Goal: Task Accomplishment & Management: Complete application form

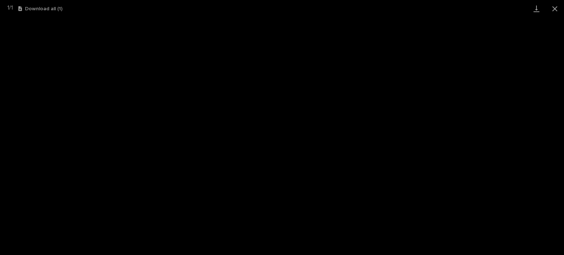
scroll to position [110, 0]
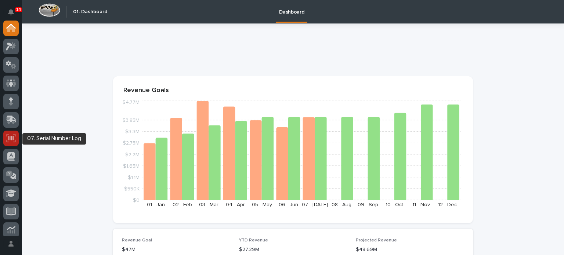
click at [13, 139] on icon at bounding box center [10, 138] width 5 height 4
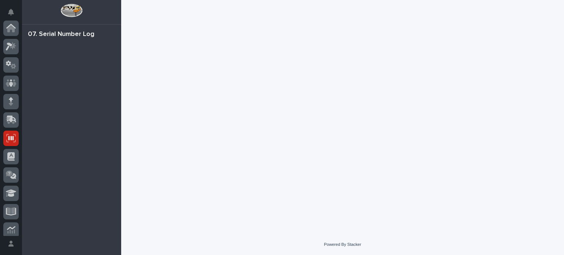
scroll to position [110, 0]
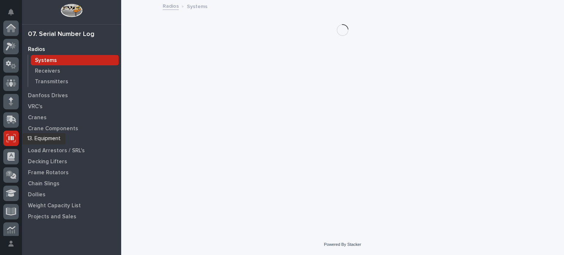
scroll to position [110, 0]
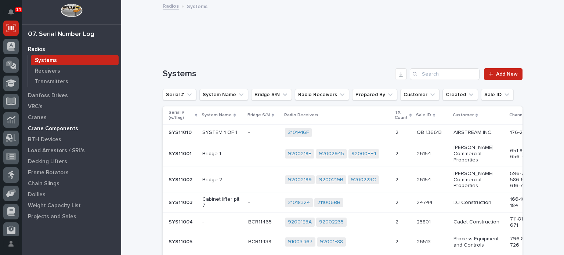
click at [47, 129] on p "Crane Components" at bounding box center [53, 129] width 50 height 7
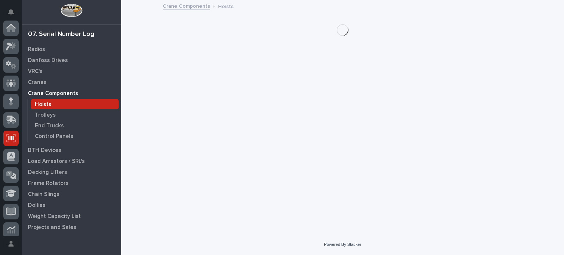
scroll to position [110, 0]
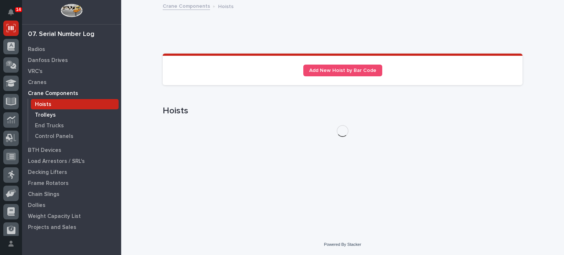
click at [46, 116] on p "Trolleys" at bounding box center [45, 115] width 21 height 7
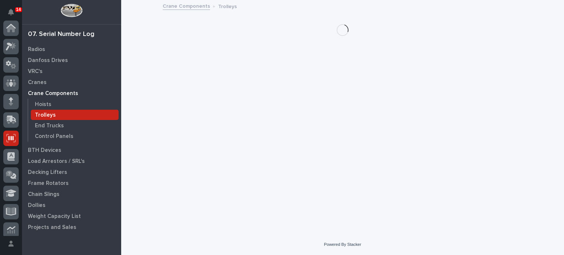
scroll to position [110, 0]
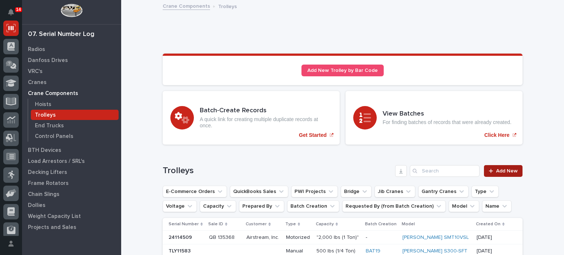
click at [497, 173] on span "Add New" at bounding box center [507, 171] width 22 height 5
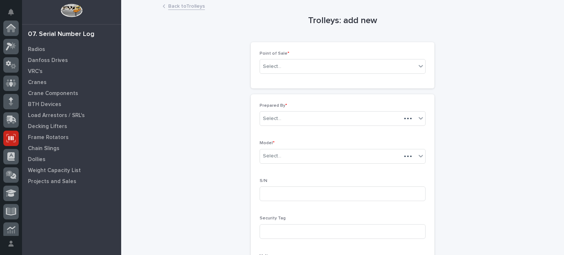
scroll to position [110, 0]
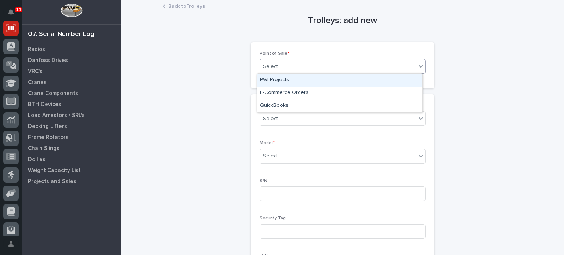
click at [413, 67] on div "Select..." at bounding box center [338, 67] width 156 height 12
click at [411, 80] on div "PWI Projects" at bounding box center [339, 80] width 165 height 13
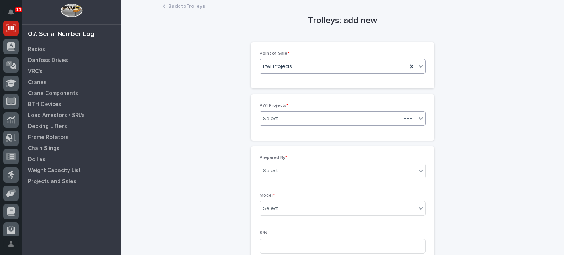
click at [383, 121] on div "Select..." at bounding box center [330, 119] width 141 height 12
type input "*****"
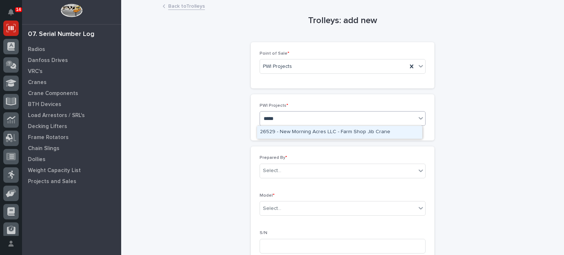
click at [384, 133] on div "26529 - New Morning Acres LLC - Farm Shop Jib Crane" at bounding box center [339, 132] width 165 height 13
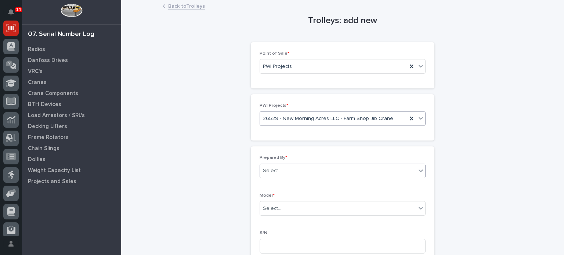
click at [376, 170] on div "Select..." at bounding box center [338, 171] width 156 height 12
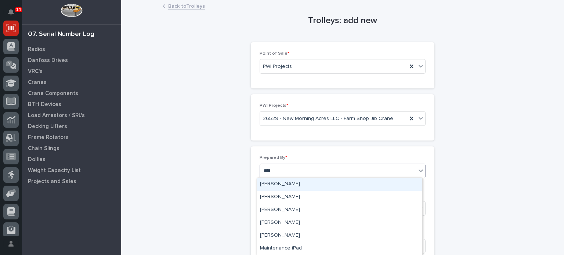
type input "*****"
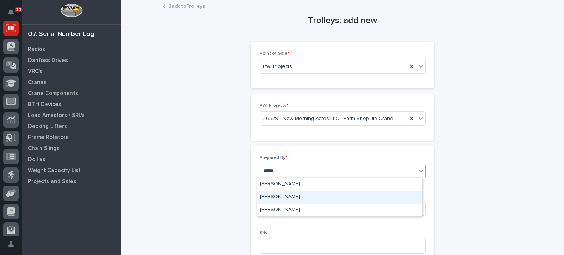
click at [367, 199] on div "Patrick Briar" at bounding box center [339, 197] width 165 height 13
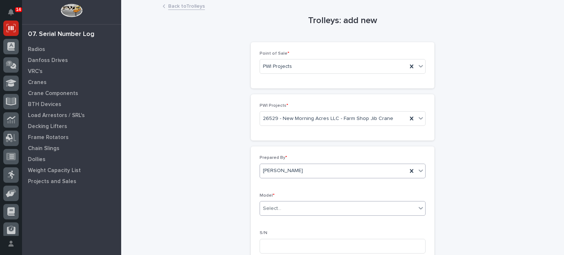
click at [363, 215] on div "Select..." at bounding box center [343, 208] width 166 height 15
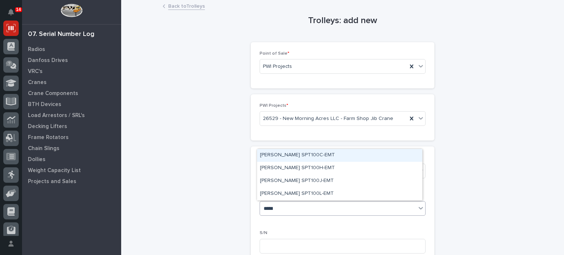
type input "******"
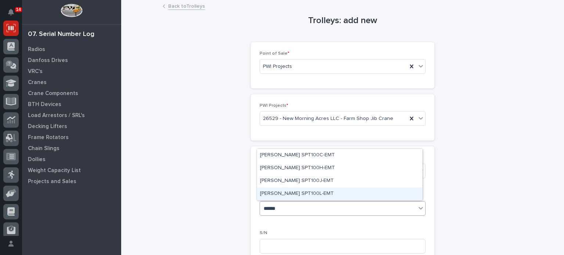
click at [347, 195] on div "Starke SPT100L-EMT" at bounding box center [339, 194] width 165 height 13
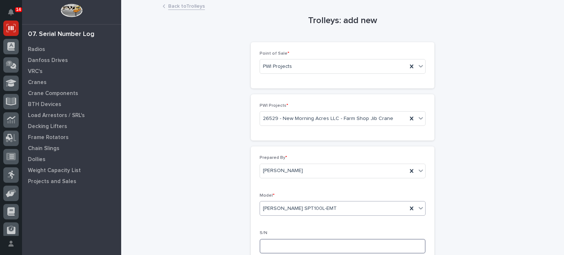
click at [334, 246] on input at bounding box center [343, 246] width 166 height 15
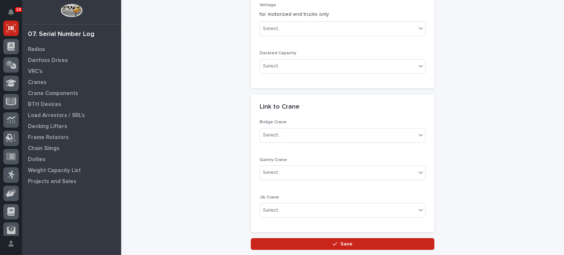
scroll to position [309, 0]
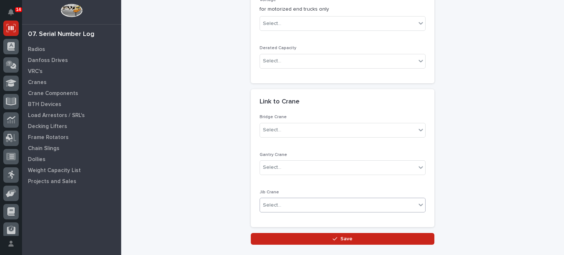
type input "2209117"
click at [417, 204] on icon at bounding box center [420, 204] width 7 height 7
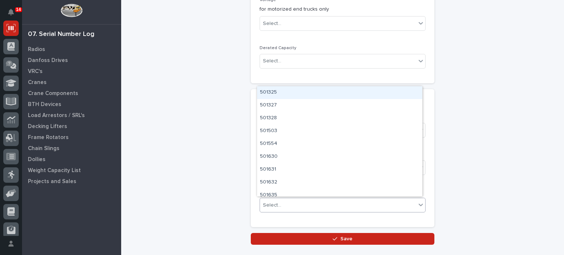
click at [298, 199] on div "Select..." at bounding box center [338, 205] width 156 height 12
type input "*****"
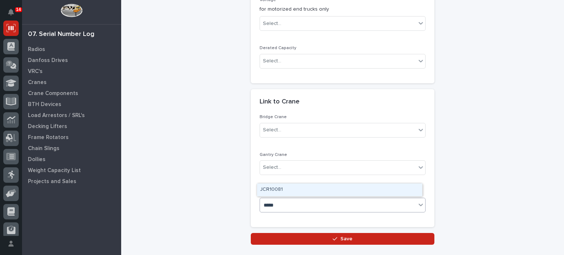
click at [299, 186] on div "JCR10081" at bounding box center [339, 190] width 165 height 13
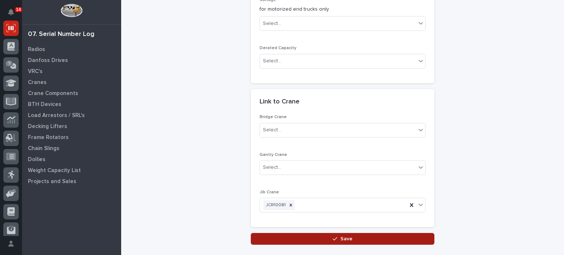
click at [311, 238] on button "Save" at bounding box center [343, 239] width 184 height 12
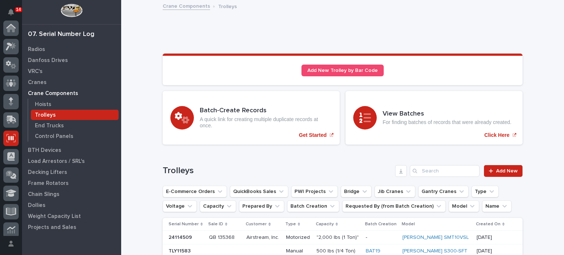
scroll to position [110, 0]
click at [41, 105] on p "Hoists" at bounding box center [43, 104] width 17 height 7
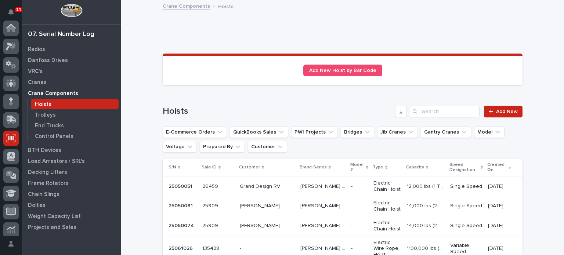
scroll to position [110, 0]
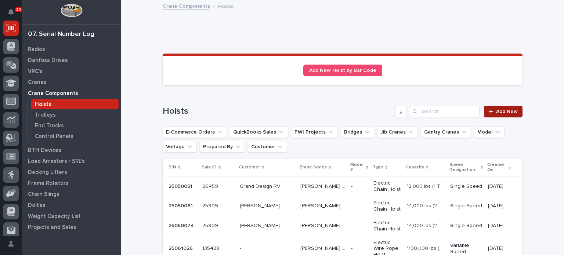
click at [505, 107] on link "Add New" at bounding box center [503, 112] width 39 height 12
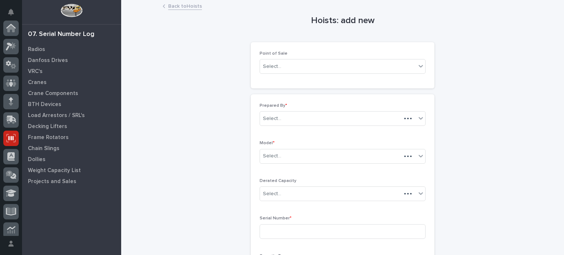
scroll to position [110, 0]
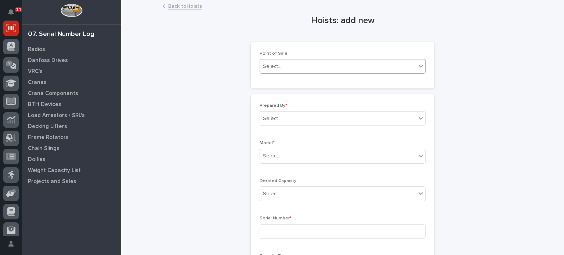
click at [377, 71] on div "Select..." at bounding box center [338, 67] width 156 height 12
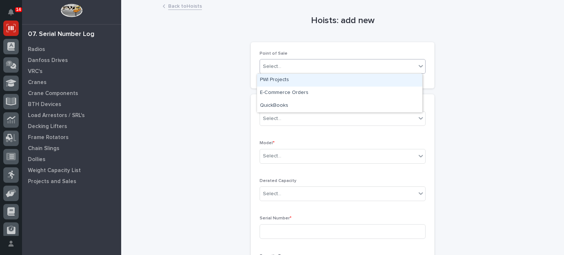
click at [371, 80] on div "PWI Projects" at bounding box center [339, 80] width 165 height 13
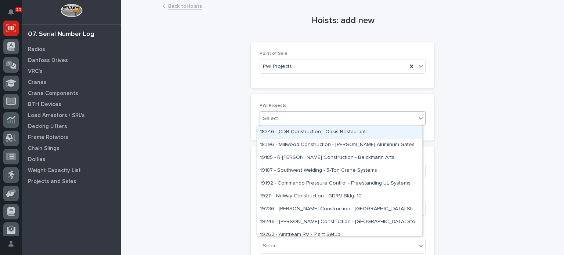
click at [350, 118] on div "Select..." at bounding box center [338, 119] width 156 height 12
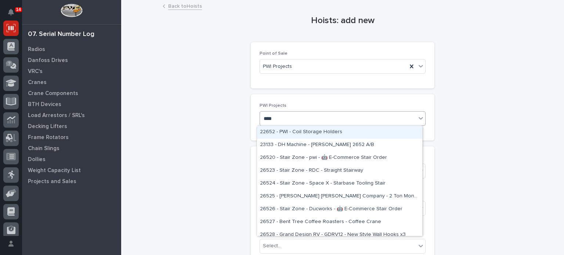
type input "*****"
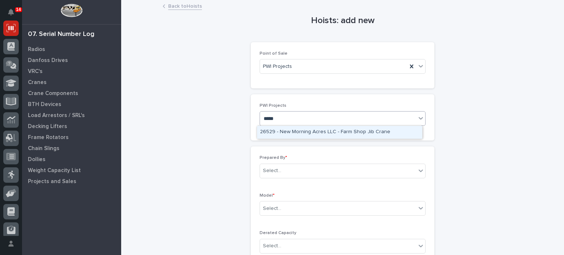
click at [353, 135] on div "26529 - New Morning Acres LLC - Farm Shop Jib Crane" at bounding box center [339, 132] width 165 height 13
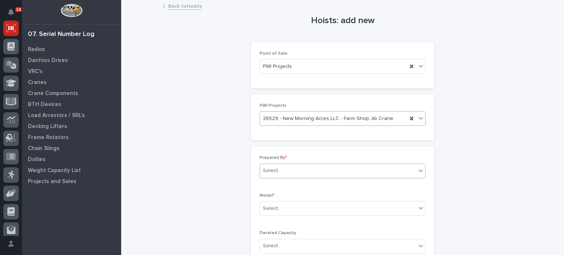
click at [351, 169] on div "Select..." at bounding box center [338, 171] width 156 height 12
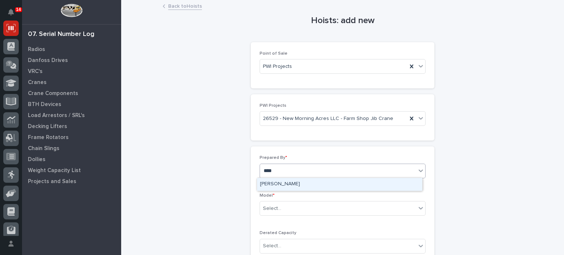
type input "*****"
click at [349, 183] on div "[PERSON_NAME]" at bounding box center [339, 184] width 165 height 13
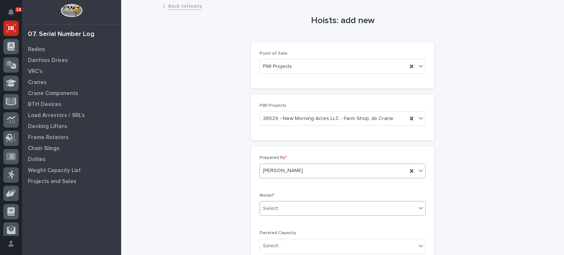
click at [344, 208] on div "Select..." at bounding box center [338, 209] width 156 height 12
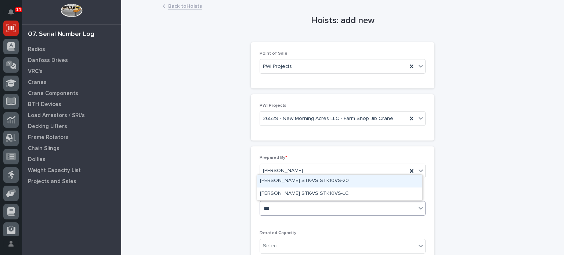
type input "****"
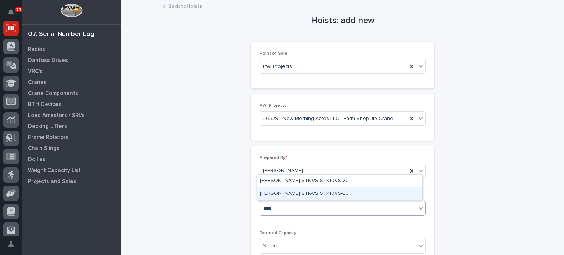
click at [335, 196] on div "Starke STK-VS STK10VS-LC" at bounding box center [339, 194] width 165 height 13
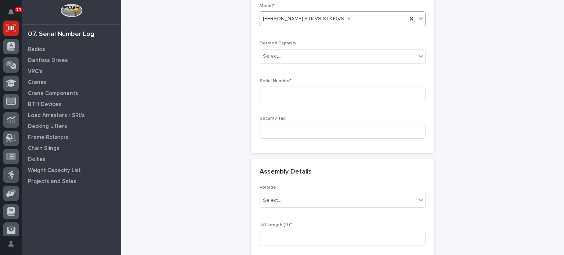
scroll to position [191, 0]
click at [372, 92] on input at bounding box center [343, 93] width 166 height 15
type input "24100074"
click at [365, 130] on input at bounding box center [343, 130] width 166 height 15
click at [419, 199] on icon at bounding box center [421, 199] width 4 height 3
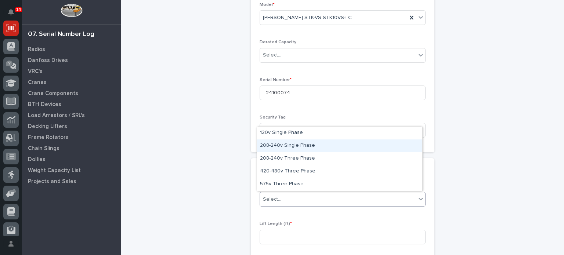
click at [378, 147] on div "208-240v Single Phase" at bounding box center [339, 146] width 165 height 13
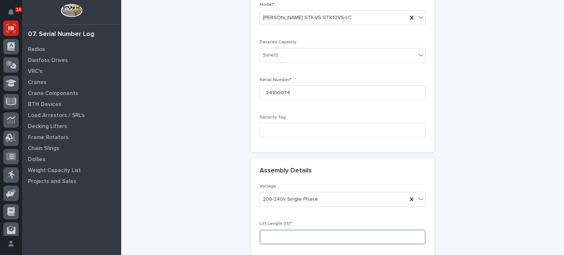
click at [371, 235] on input at bounding box center [343, 237] width 166 height 15
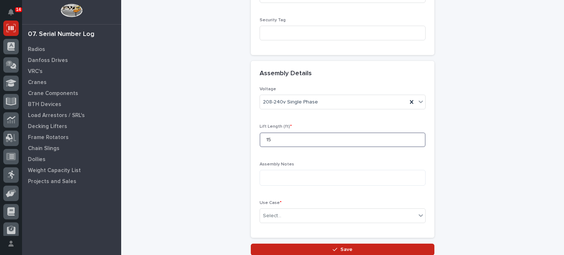
scroll to position [309, 0]
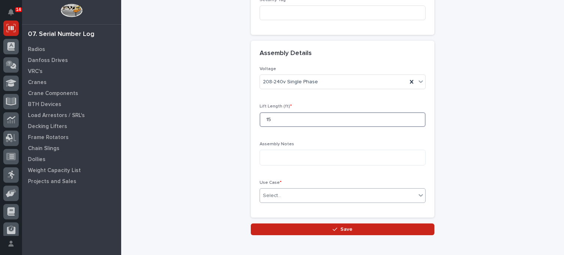
type input "15"
click at [419, 196] on icon at bounding box center [420, 195] width 7 height 7
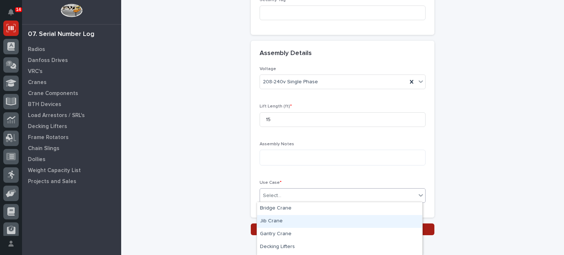
click at [404, 223] on div "Jib Crane" at bounding box center [339, 221] width 165 height 13
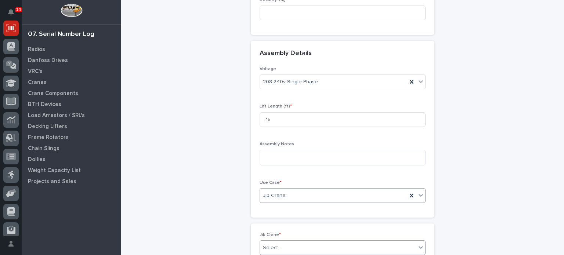
click at [328, 244] on div "Select..." at bounding box center [338, 248] width 156 height 12
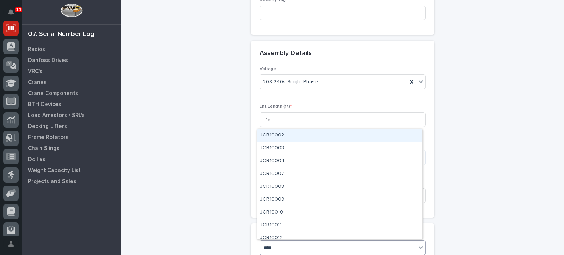
type input "*****"
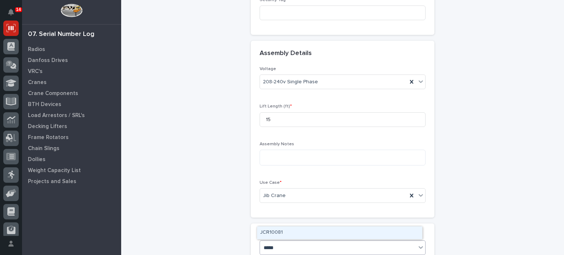
click at [325, 227] on div "JCR10081" at bounding box center [339, 233] width 165 height 13
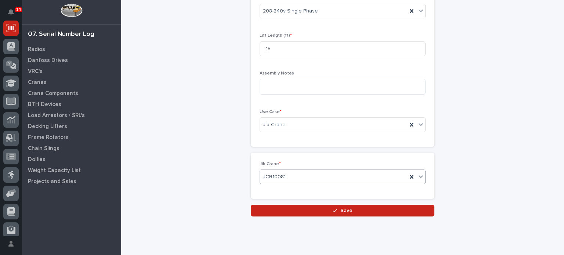
scroll to position [382, 0]
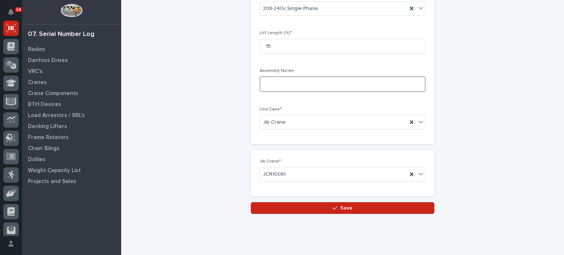
click at [356, 85] on textarea at bounding box center [343, 84] width 166 height 16
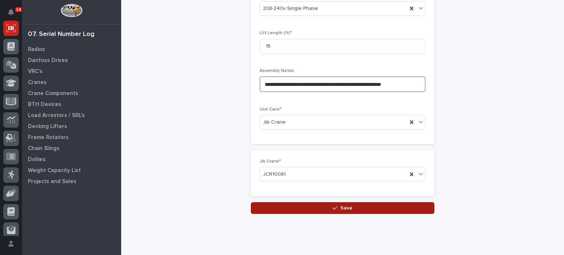
type textarea "**********"
click at [332, 211] on button "Save" at bounding box center [343, 208] width 184 height 12
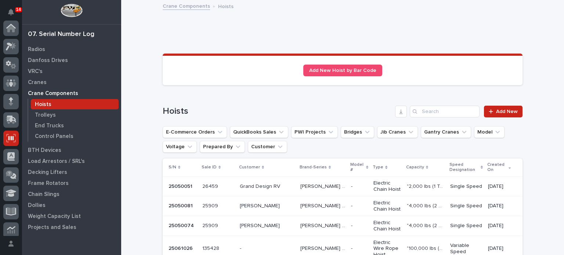
scroll to position [110, 0]
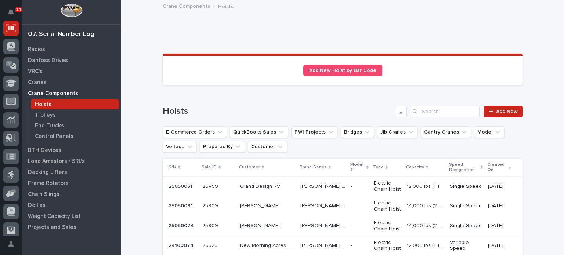
click at [265, 246] on p "New Morning Acres LLC" at bounding box center [268, 245] width 56 height 8
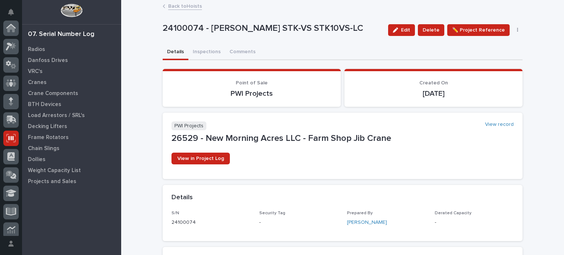
scroll to position [110, 0]
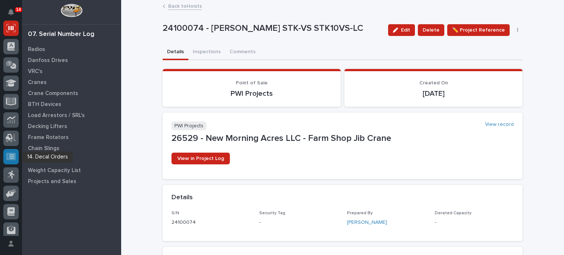
click at [16, 155] on div at bounding box center [10, 156] width 15 height 15
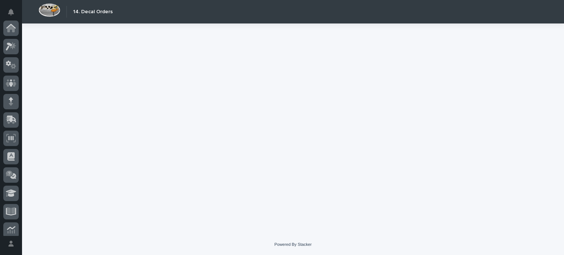
scroll to position [133, 0]
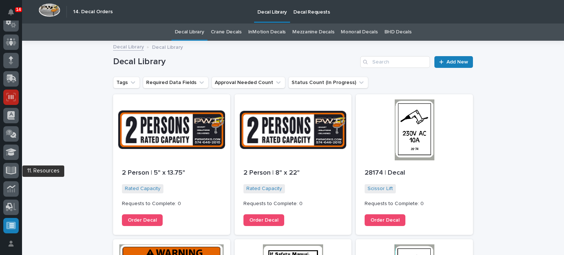
scroll to position [41, 0]
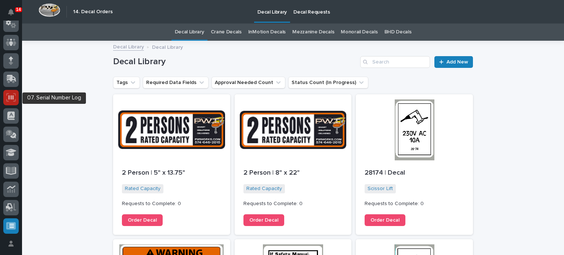
click at [10, 95] on icon at bounding box center [11, 97] width 10 height 8
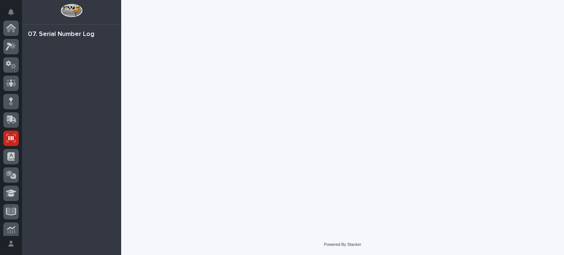
scroll to position [110, 0]
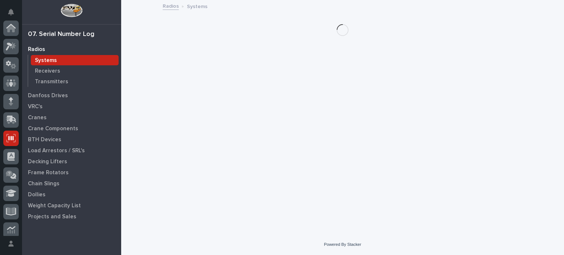
scroll to position [110, 0]
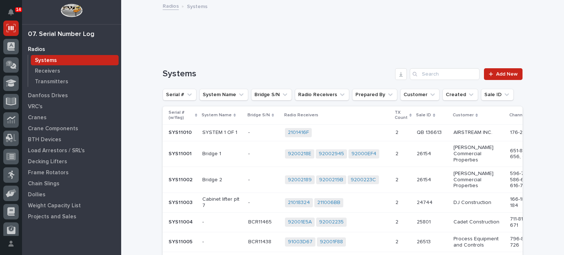
click at [165, 132] on td "SYS11010 SYS11010" at bounding box center [181, 133] width 37 height 17
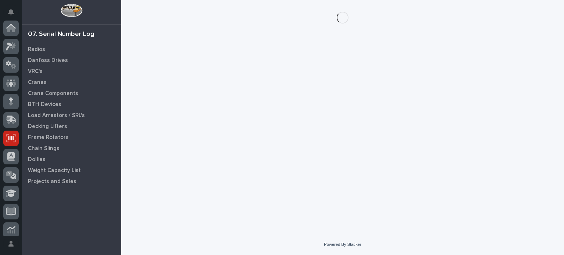
scroll to position [110, 0]
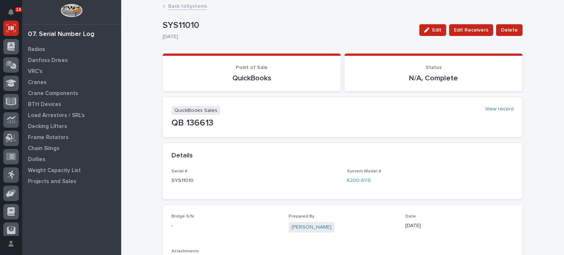
click at [168, 7] on link "Back to Systems" at bounding box center [187, 5] width 39 height 8
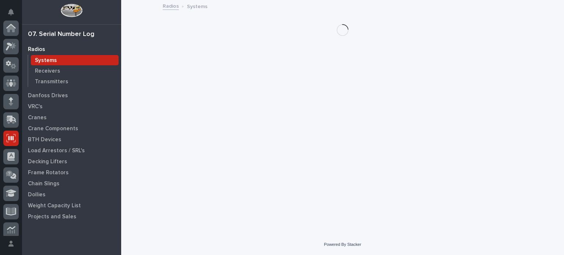
scroll to position [110, 0]
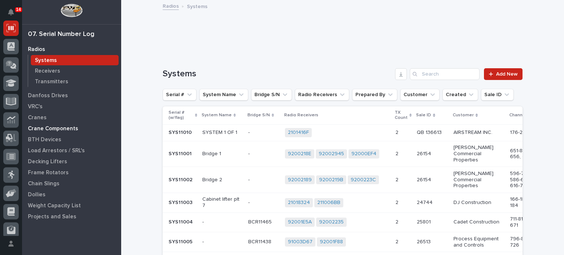
click at [56, 131] on p "Crane Components" at bounding box center [53, 129] width 50 height 7
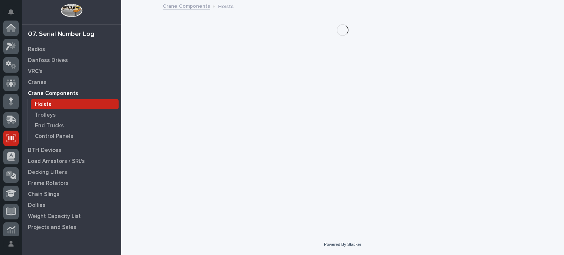
scroll to position [110, 0]
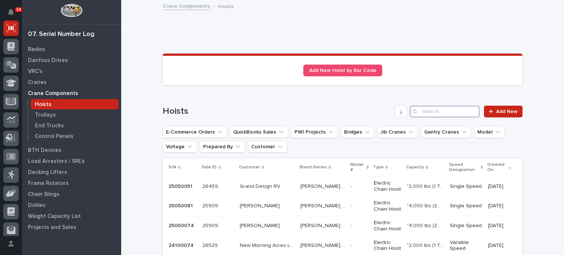
click at [442, 114] on input "Search" at bounding box center [445, 112] width 70 height 12
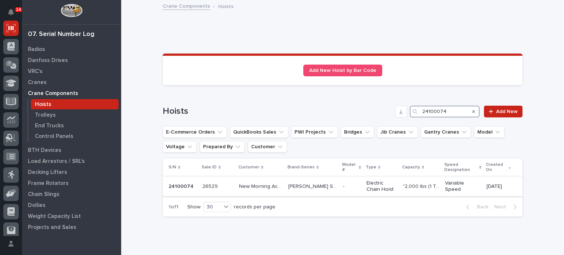
type input "24100074"
click at [347, 183] on td "- -" at bounding box center [352, 187] width 24 height 20
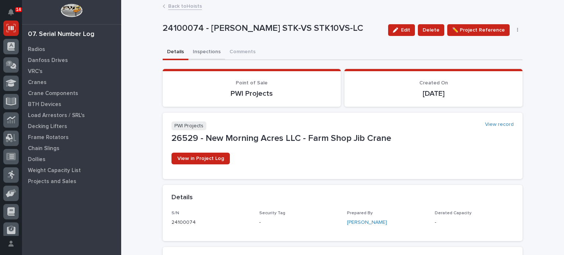
click at [198, 55] on button "Inspections" at bounding box center [206, 52] width 37 height 15
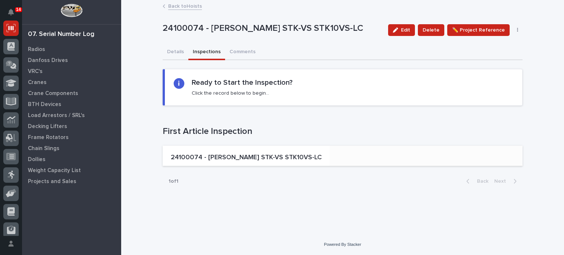
click at [209, 159] on p "24100074 - Starke STK-VS STK10VS-LC" at bounding box center [246, 158] width 151 height 8
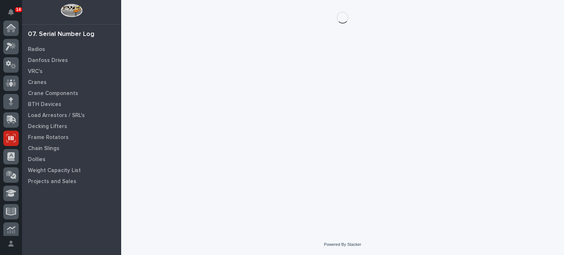
scroll to position [110, 0]
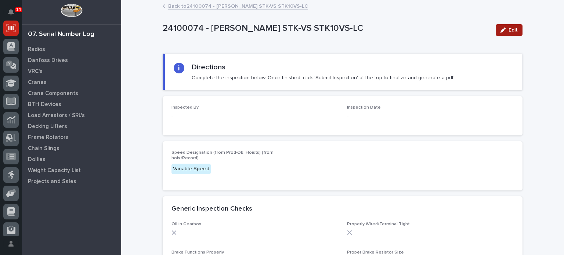
click at [512, 25] on button "Edit" at bounding box center [509, 30] width 27 height 12
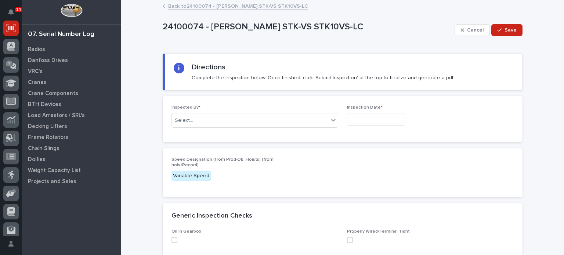
scroll to position [15, 0]
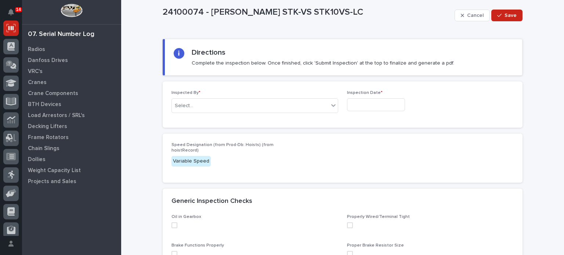
drag, startPoint x: 222, startPoint y: 110, endPoint x: 228, endPoint y: 95, distance: 15.8
click at [228, 95] on div "Inspected By * Select..." at bounding box center [255, 104] width 167 height 29
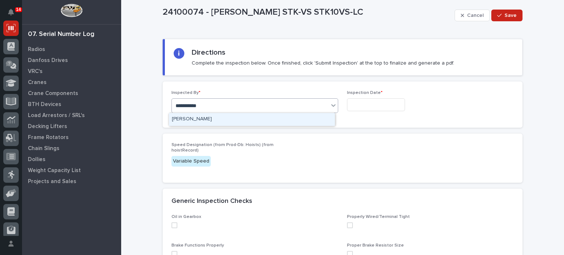
type input "**********"
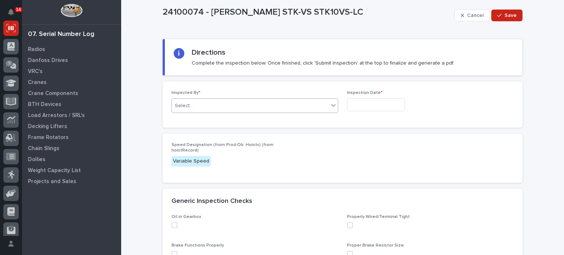
click at [296, 111] on div "Select..." at bounding box center [250, 106] width 157 height 12
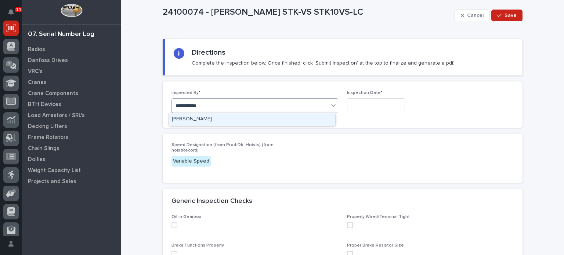
type input "**********"
click at [306, 118] on div "[PERSON_NAME]" at bounding box center [252, 119] width 166 height 13
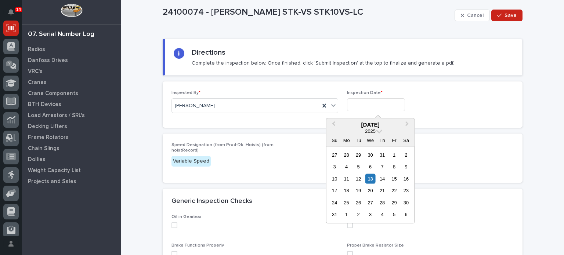
click at [364, 109] on input "text" at bounding box center [376, 104] width 58 height 13
click at [372, 181] on div "13" at bounding box center [371, 179] width 10 height 10
type input "**********"
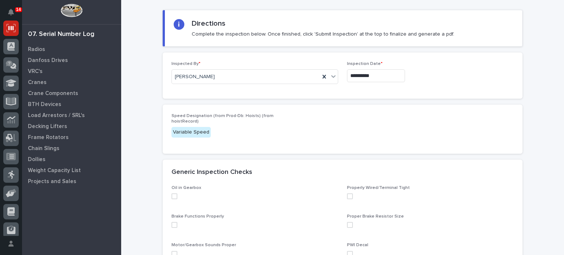
scroll to position [44, 0]
click at [168, 196] on div "Oil in Gearbox Properly Wired/Terminal Tight Brake Functions Properly Proper Br…" at bounding box center [343, 257] width 360 height 144
click at [172, 196] on span at bounding box center [175, 196] width 6 height 6
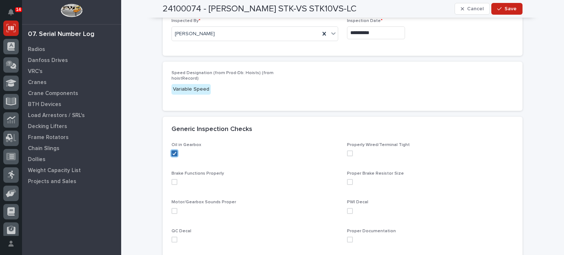
scroll to position [88, 0]
click at [173, 179] on span at bounding box center [175, 181] width 6 height 6
click at [172, 210] on span at bounding box center [175, 210] width 6 height 6
click at [172, 238] on span at bounding box center [175, 239] width 6 height 6
click at [348, 236] on span at bounding box center [350, 239] width 6 height 6
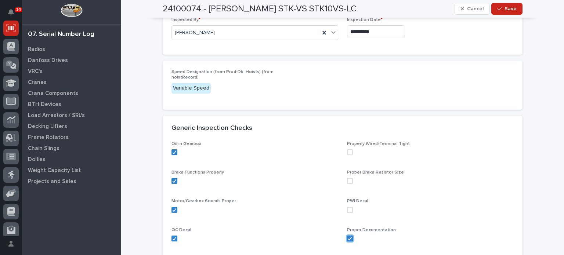
click at [348, 211] on span at bounding box center [350, 210] width 6 height 6
click at [348, 181] on span at bounding box center [350, 181] width 6 height 6
click at [348, 147] on div "Properly Wired/Terminal Tight" at bounding box center [430, 151] width 167 height 20
click at [347, 152] on span at bounding box center [350, 153] width 6 height 6
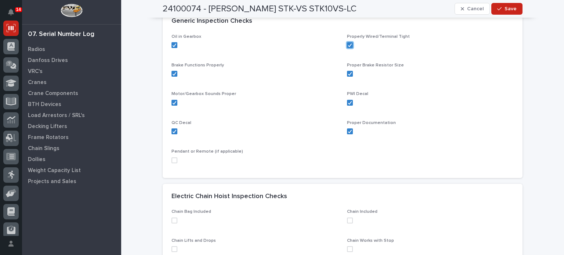
scroll to position [195, 0]
click at [172, 161] on span at bounding box center [175, 160] width 6 height 6
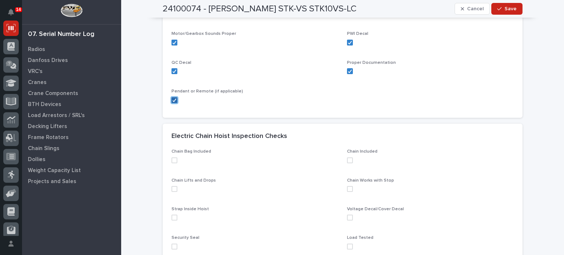
scroll to position [256, 0]
click at [172, 161] on span at bounding box center [175, 160] width 6 height 6
click at [172, 186] on span at bounding box center [175, 189] width 6 height 6
click at [173, 219] on span at bounding box center [175, 218] width 6 height 6
click at [172, 249] on div "Security Seal" at bounding box center [255, 245] width 167 height 20
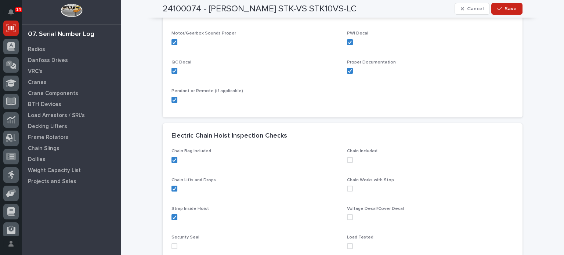
click at [172, 244] on span at bounding box center [175, 247] width 6 height 6
click at [347, 158] on span at bounding box center [350, 160] width 6 height 6
click at [347, 186] on span at bounding box center [350, 189] width 6 height 6
click at [347, 215] on span at bounding box center [350, 218] width 6 height 6
click at [347, 244] on span at bounding box center [350, 247] width 6 height 6
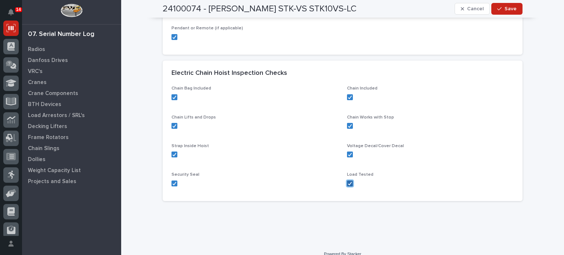
scroll to position [327, 0]
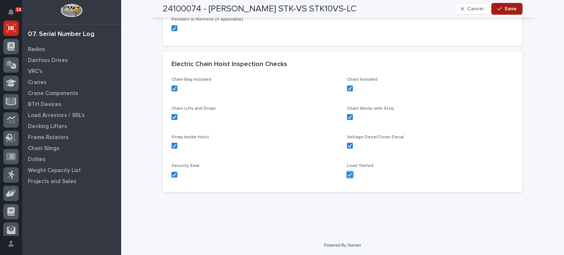
click at [513, 3] on button "Save" at bounding box center [507, 9] width 31 height 12
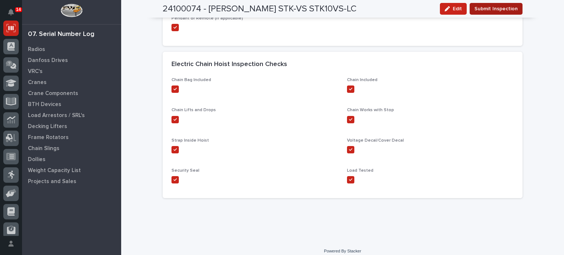
click at [513, 8] on span "Submit Inspection" at bounding box center [496, 8] width 43 height 9
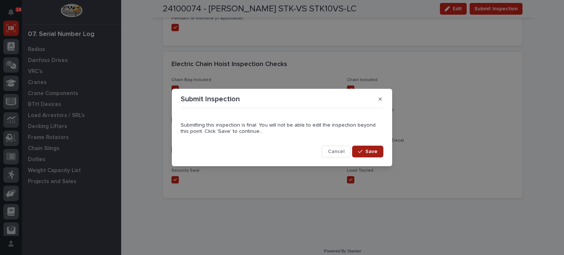
click at [374, 157] on button "Save" at bounding box center [367, 152] width 31 height 12
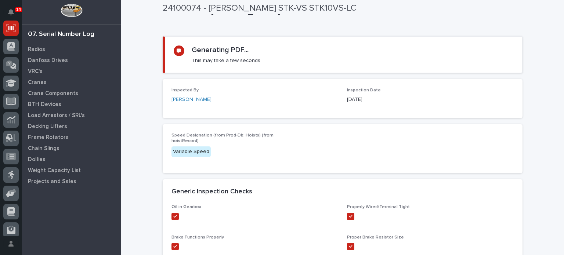
scroll to position [0, 0]
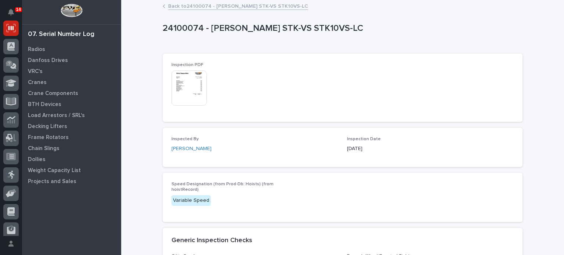
click at [195, 94] on img at bounding box center [189, 88] width 35 height 35
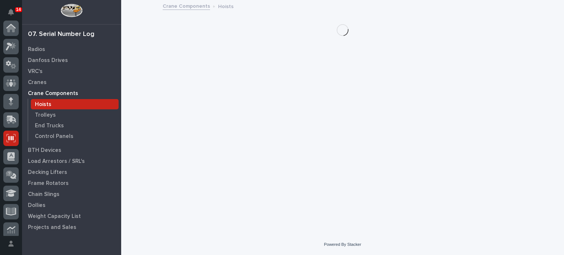
scroll to position [110, 0]
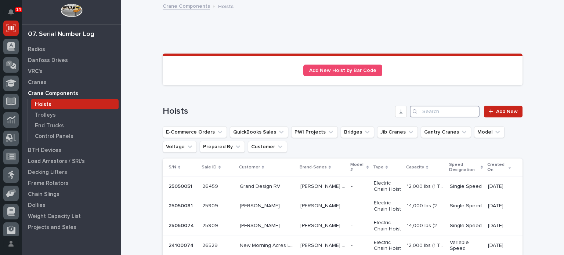
click at [420, 107] on input "Search" at bounding box center [445, 112] width 70 height 12
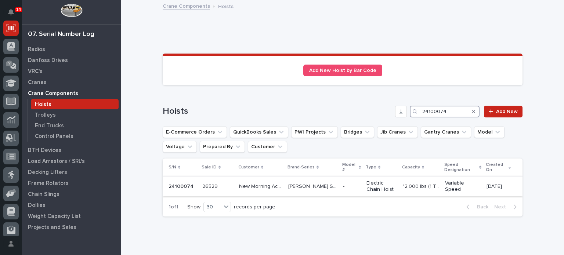
type input "24100074"
click at [260, 186] on p "New Morning Acres LLC" at bounding box center [261, 186] width 45 height 8
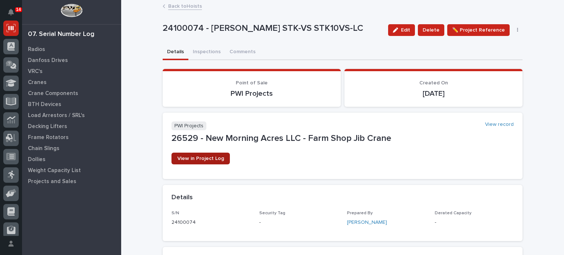
click at [199, 154] on link "View in Project Log" at bounding box center [201, 159] width 58 height 12
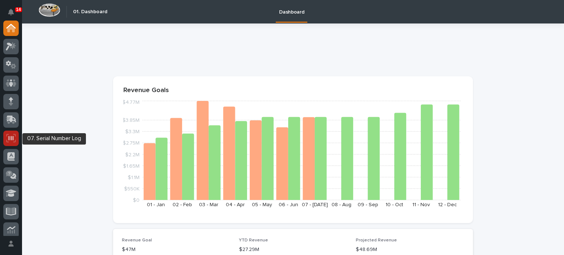
click at [8, 136] on icon at bounding box center [11, 138] width 10 height 8
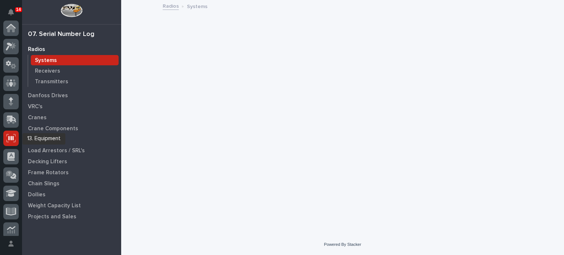
scroll to position [110, 0]
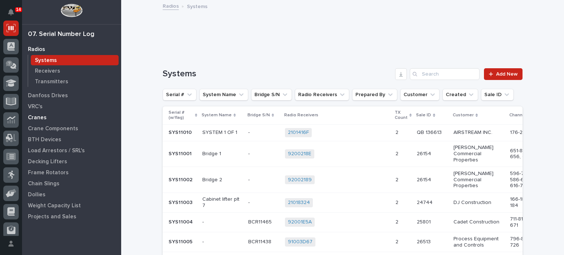
click at [44, 119] on p "Cranes" at bounding box center [37, 118] width 19 height 7
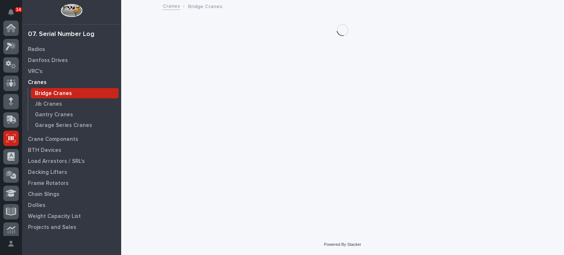
scroll to position [110, 0]
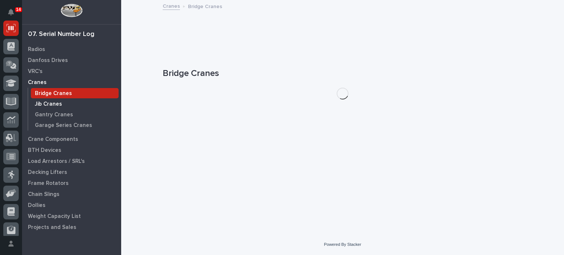
click at [46, 104] on p "Jib Cranes" at bounding box center [48, 104] width 27 height 7
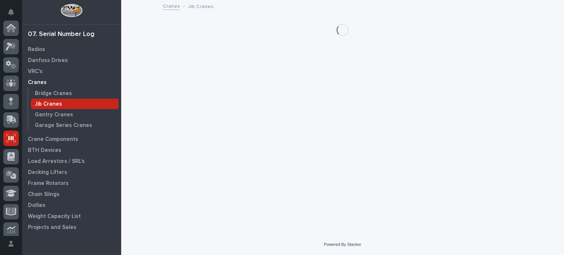
scroll to position [110, 0]
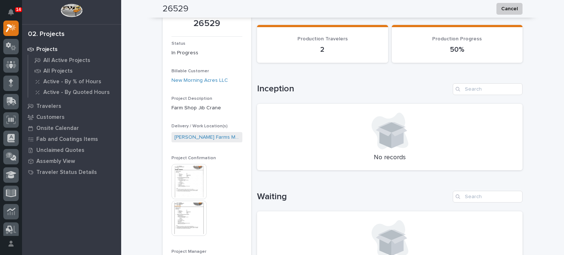
scroll to position [26, 0]
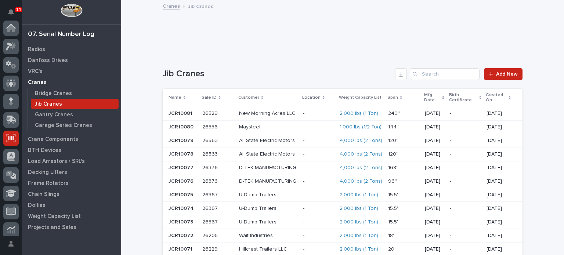
scroll to position [110, 0]
